Goal: Task Accomplishment & Management: Complete application form

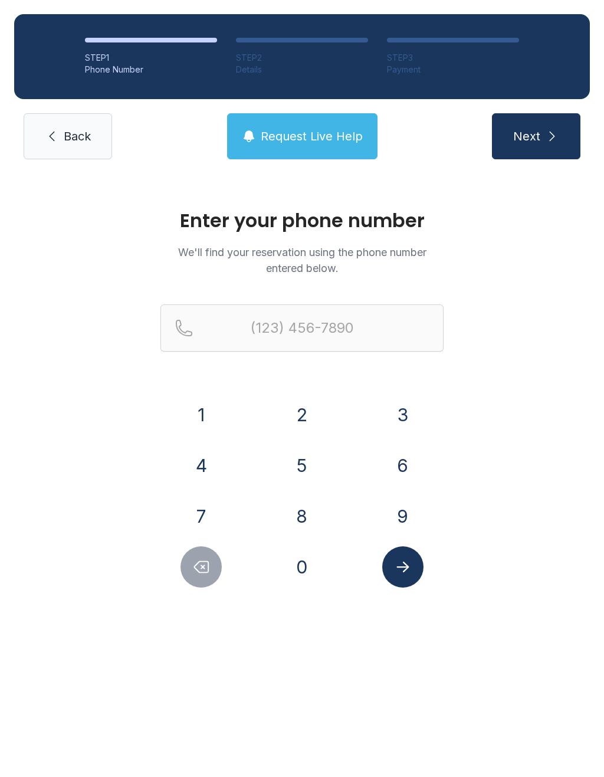
click at [401, 517] on button "9" at bounding box center [402, 516] width 41 height 41
click at [205, 466] on button "4" at bounding box center [201, 465] width 41 height 41
click at [207, 408] on button "1" at bounding box center [201, 414] width 41 height 41
click at [207, 510] on button "7" at bounding box center [201, 516] width 41 height 41
click at [197, 422] on button "1" at bounding box center [201, 414] width 41 height 41
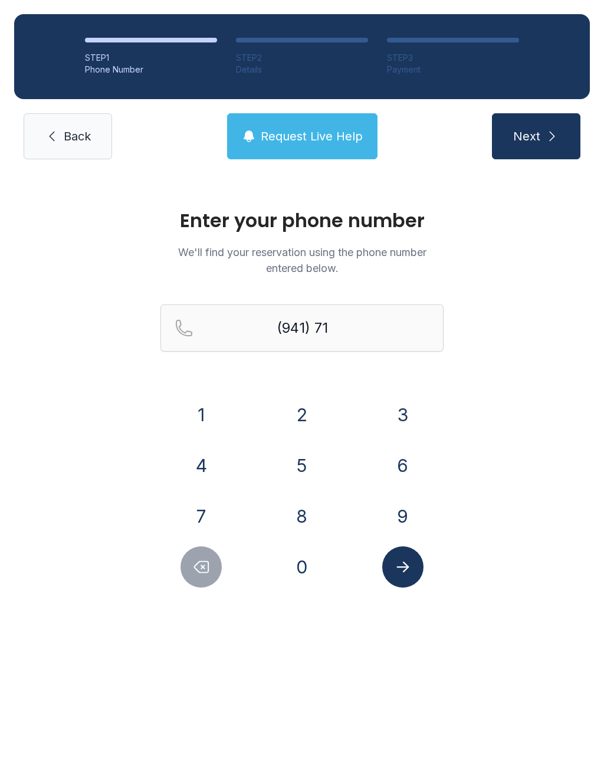
click at [406, 415] on button "3" at bounding box center [402, 414] width 41 height 41
click at [401, 421] on button "3" at bounding box center [402, 414] width 41 height 41
click at [312, 563] on button "0" at bounding box center [302, 566] width 41 height 41
click at [306, 471] on button "5" at bounding box center [302, 465] width 41 height 41
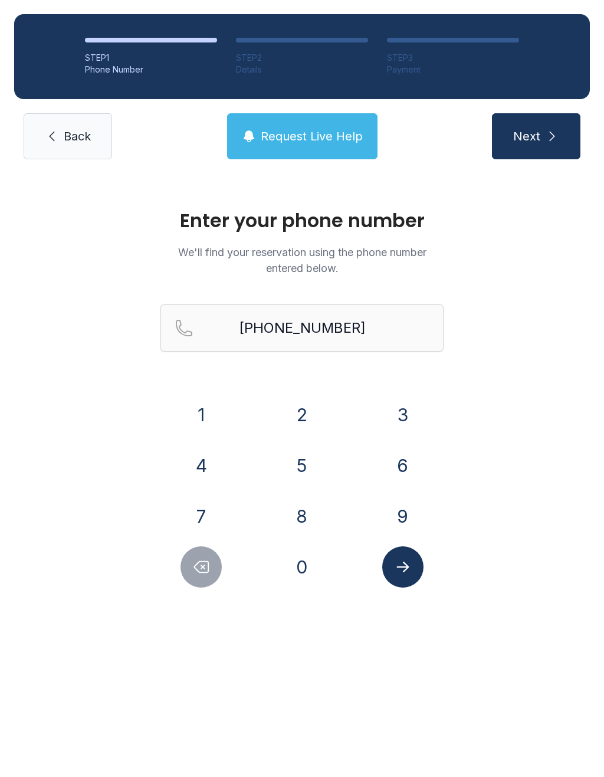
click at [408, 560] on icon "Submit lookup form" at bounding box center [403, 567] width 18 height 18
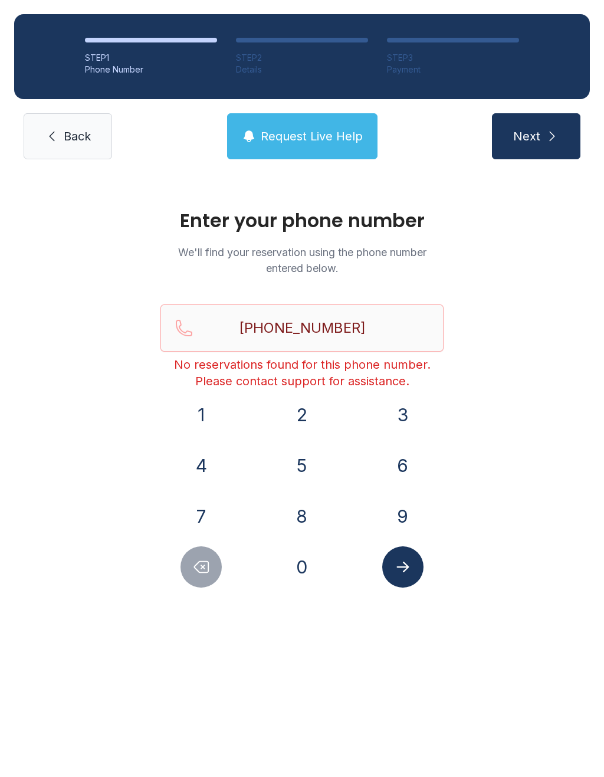
click at [536, 129] on span "Next" at bounding box center [526, 136] width 27 height 17
click at [497, 399] on div "Enter your phone number We'll find your reservation using the phone number ente…" at bounding box center [302, 404] width 604 height 461
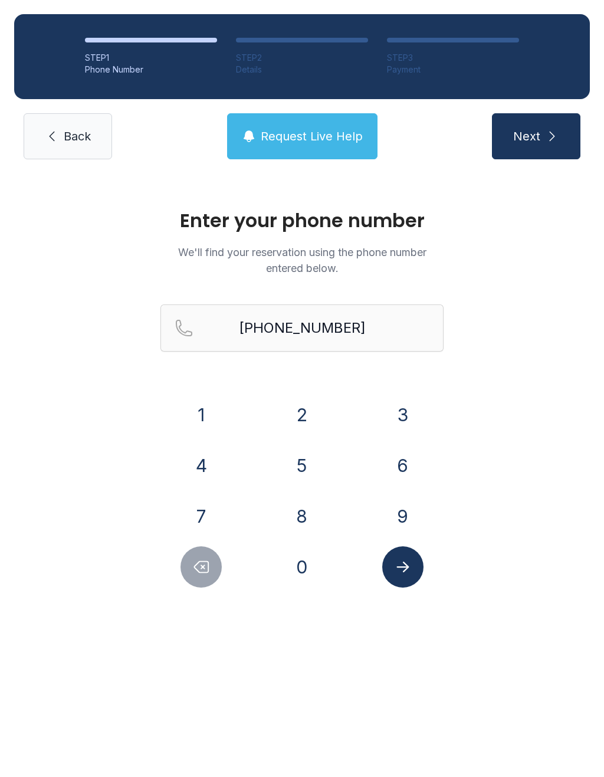
click at [201, 568] on icon "Delete number" at bounding box center [201, 567] width 18 height 18
click at [207, 571] on icon "Delete number" at bounding box center [201, 567] width 18 height 18
click at [207, 547] on button "Delete number" at bounding box center [201, 566] width 41 height 41
click at [206, 547] on button "Delete number" at bounding box center [201, 566] width 41 height 41
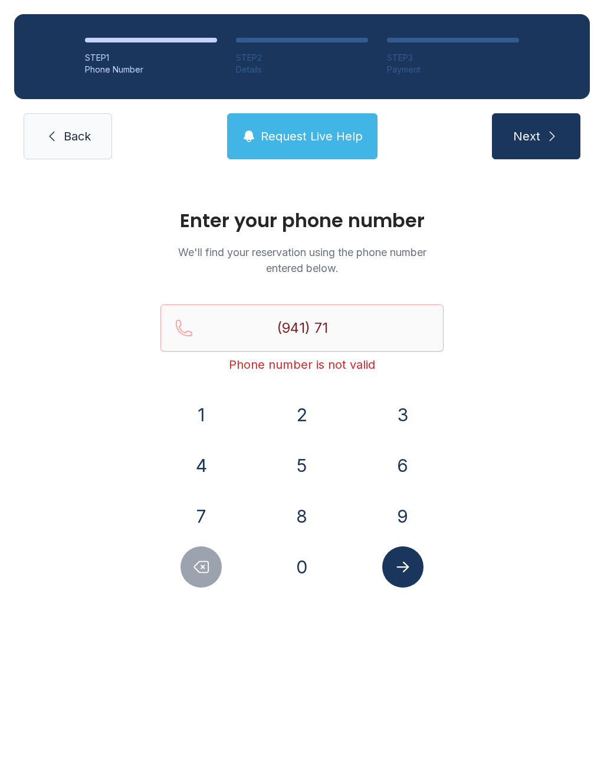
click at [210, 552] on button "Delete number" at bounding box center [201, 566] width 41 height 41
click at [207, 554] on button "Delete number" at bounding box center [201, 566] width 41 height 41
type input "(9"
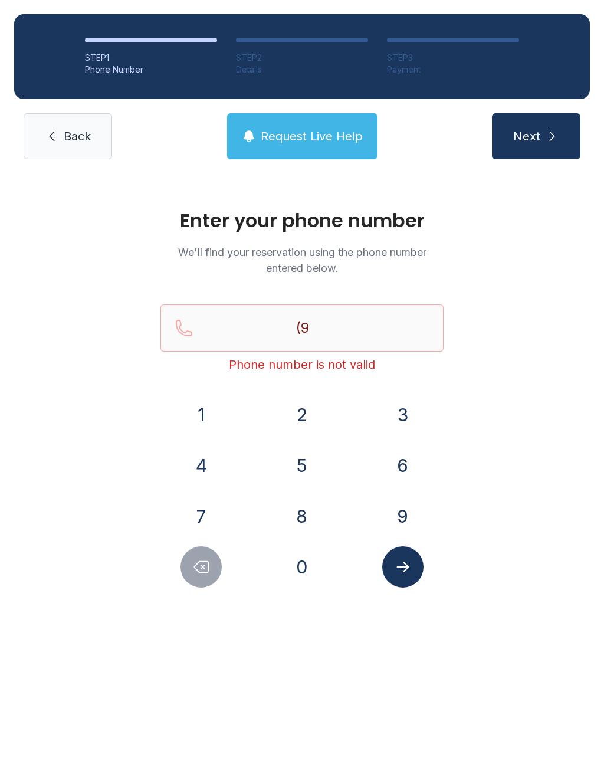
click at [187, 557] on button "Delete number" at bounding box center [201, 566] width 41 height 41
click at [408, 513] on button "9" at bounding box center [402, 516] width 41 height 41
click at [204, 467] on button "4" at bounding box center [201, 465] width 41 height 41
click at [210, 400] on button "1" at bounding box center [201, 414] width 41 height 41
click at [201, 518] on button "7" at bounding box center [201, 516] width 41 height 41
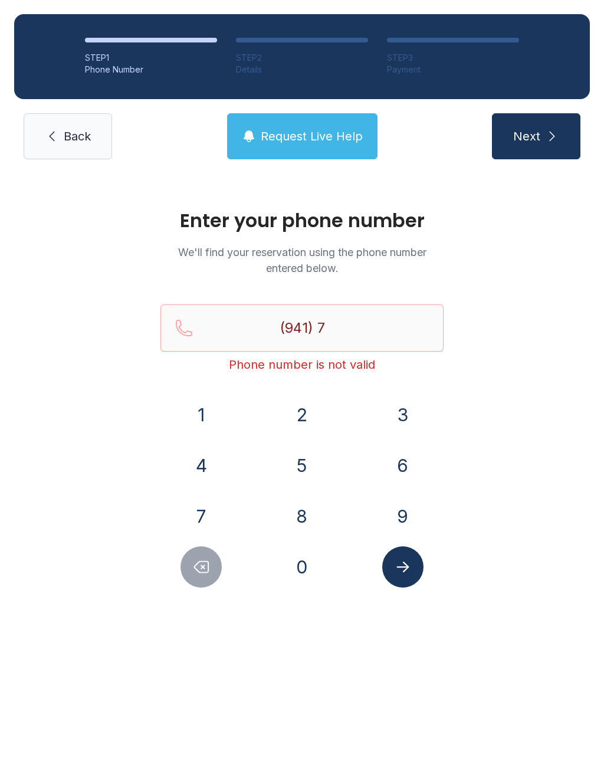
click at [213, 410] on button "1" at bounding box center [201, 414] width 41 height 41
click at [405, 421] on button "3" at bounding box center [402, 414] width 41 height 41
click at [403, 409] on button "3" at bounding box center [402, 414] width 41 height 41
click at [403, 408] on button "3" at bounding box center [402, 414] width 41 height 41
click at [299, 572] on button "0" at bounding box center [302, 566] width 41 height 41
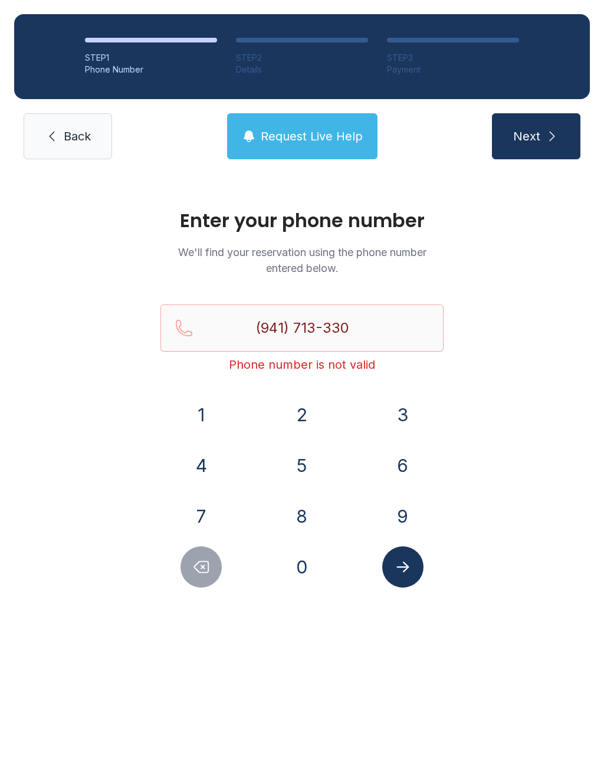
click at [310, 466] on button "5" at bounding box center [302, 465] width 41 height 41
type input "[PHONE_NUMBER]"
click at [71, 132] on span "Back" at bounding box center [77, 136] width 27 height 17
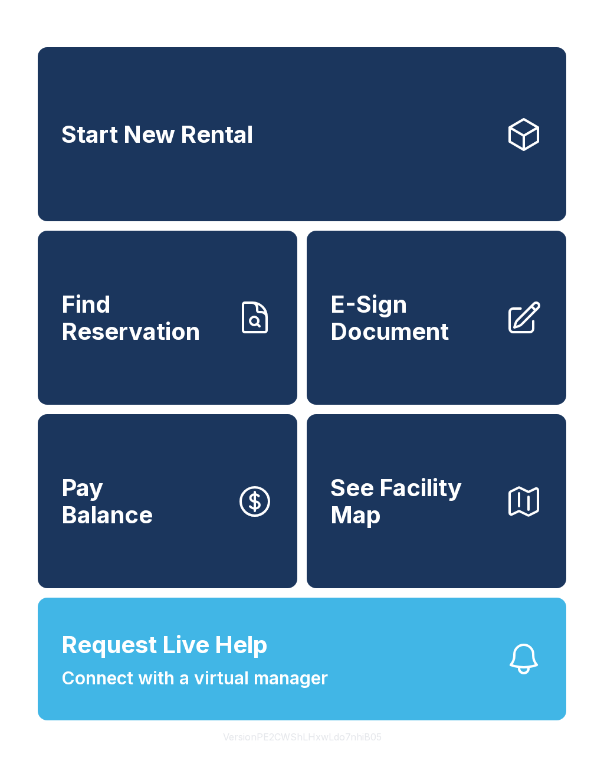
click at [407, 335] on span "E-Sign Document" at bounding box center [412, 318] width 165 height 54
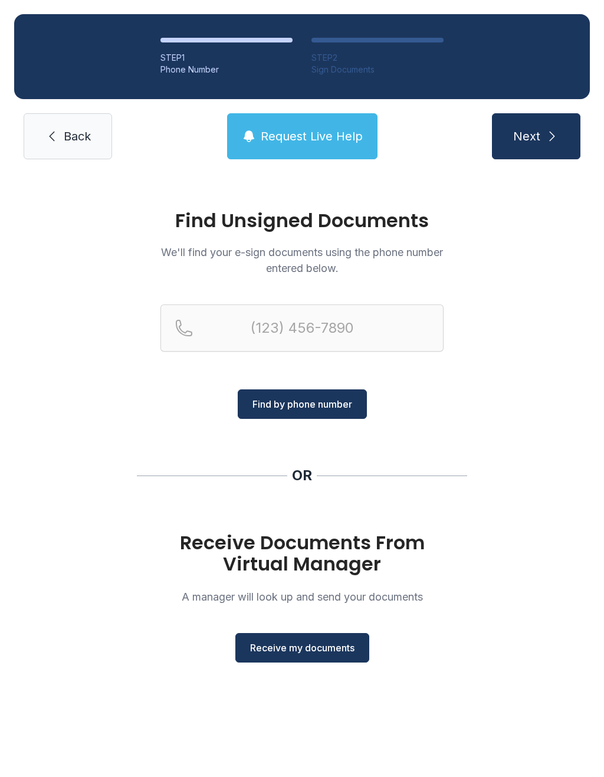
click at [321, 647] on span "Receive my documents" at bounding box center [302, 648] width 104 height 14
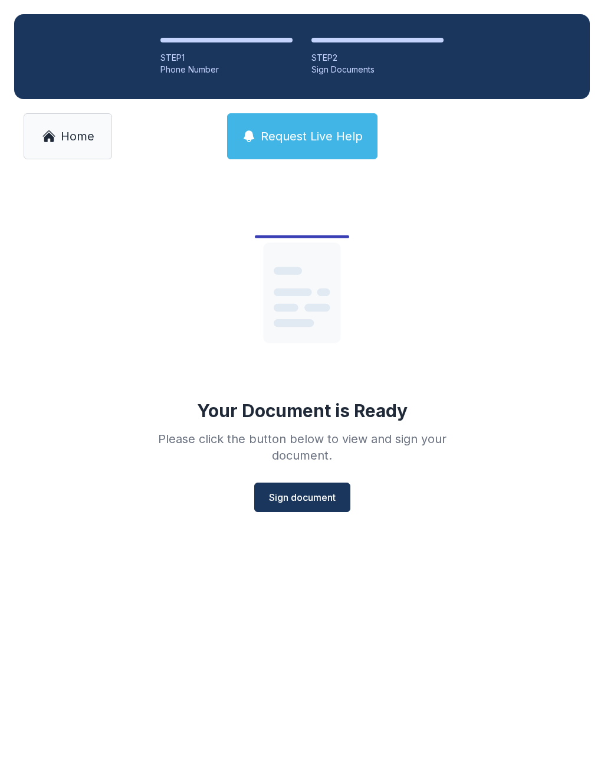
click at [301, 496] on span "Sign document" at bounding box center [302, 497] width 67 height 14
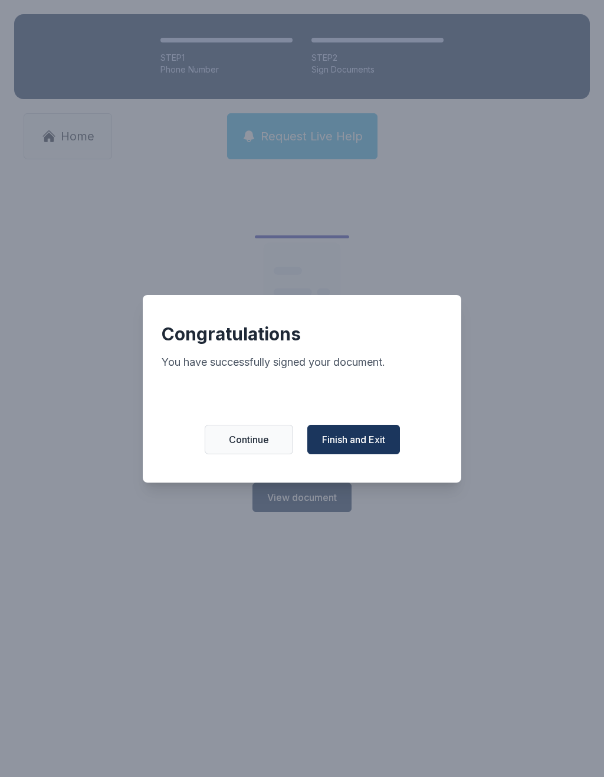
click at [365, 440] on span "Finish and Exit" at bounding box center [353, 440] width 63 height 14
